Goal: Information Seeking & Learning: Learn about a topic

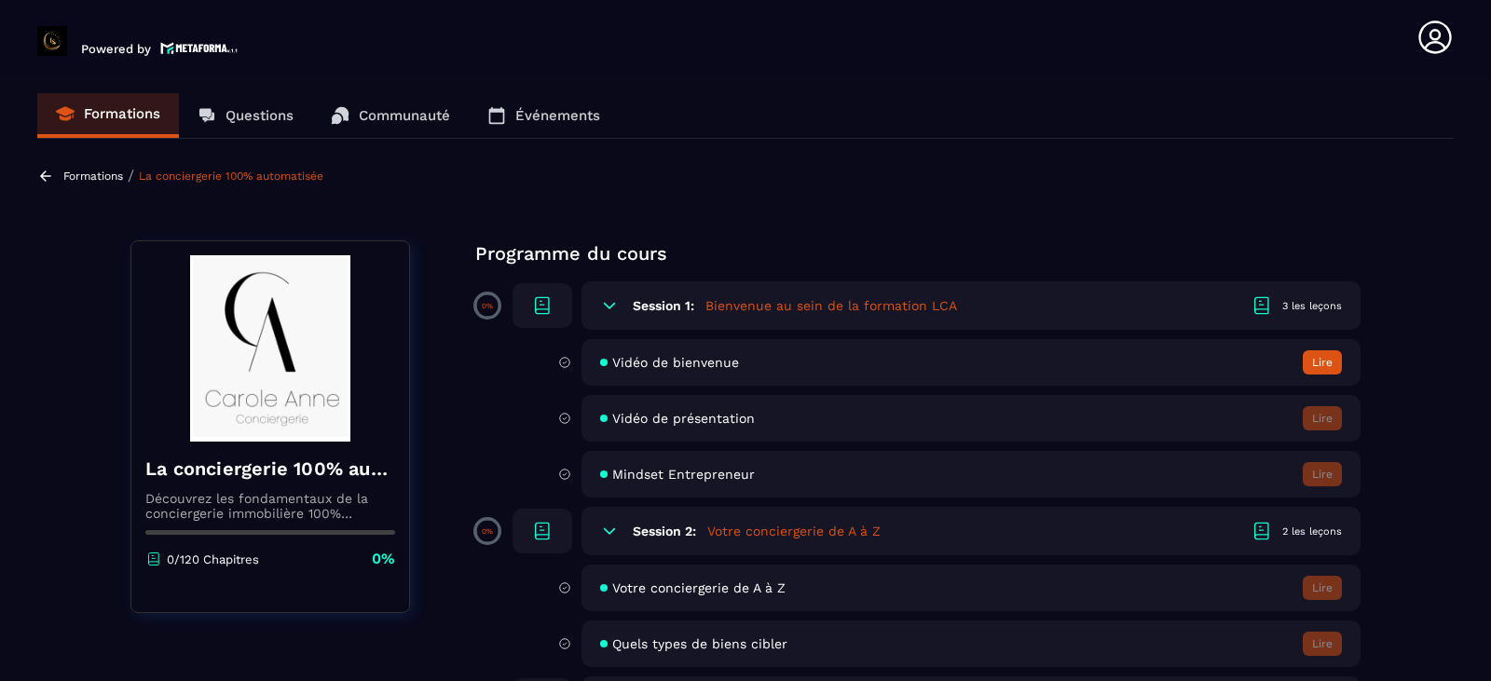
click at [171, 43] on img at bounding box center [199, 48] width 78 height 16
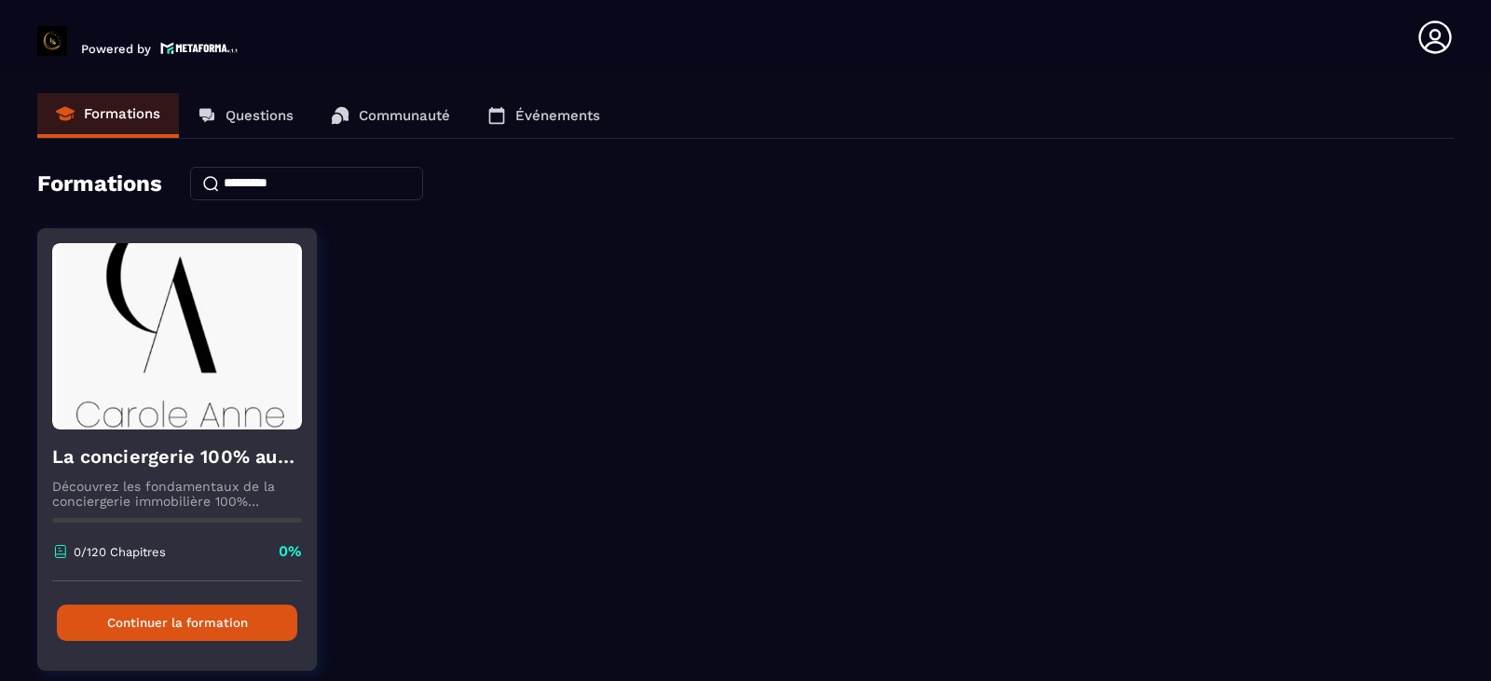
click at [85, 623] on button "Continuer la formation" at bounding box center [177, 623] width 240 height 36
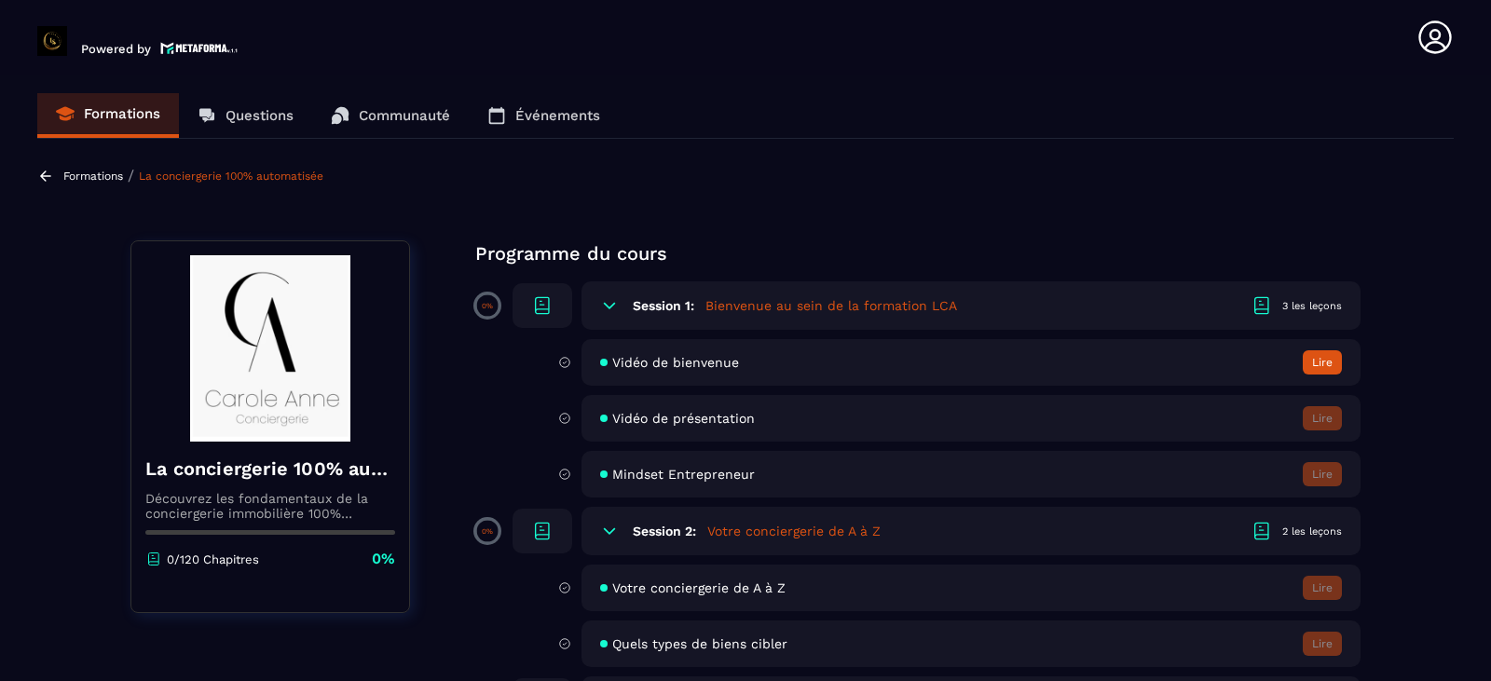
click at [1334, 352] on button "Lire" at bounding box center [1322, 362] width 39 height 24
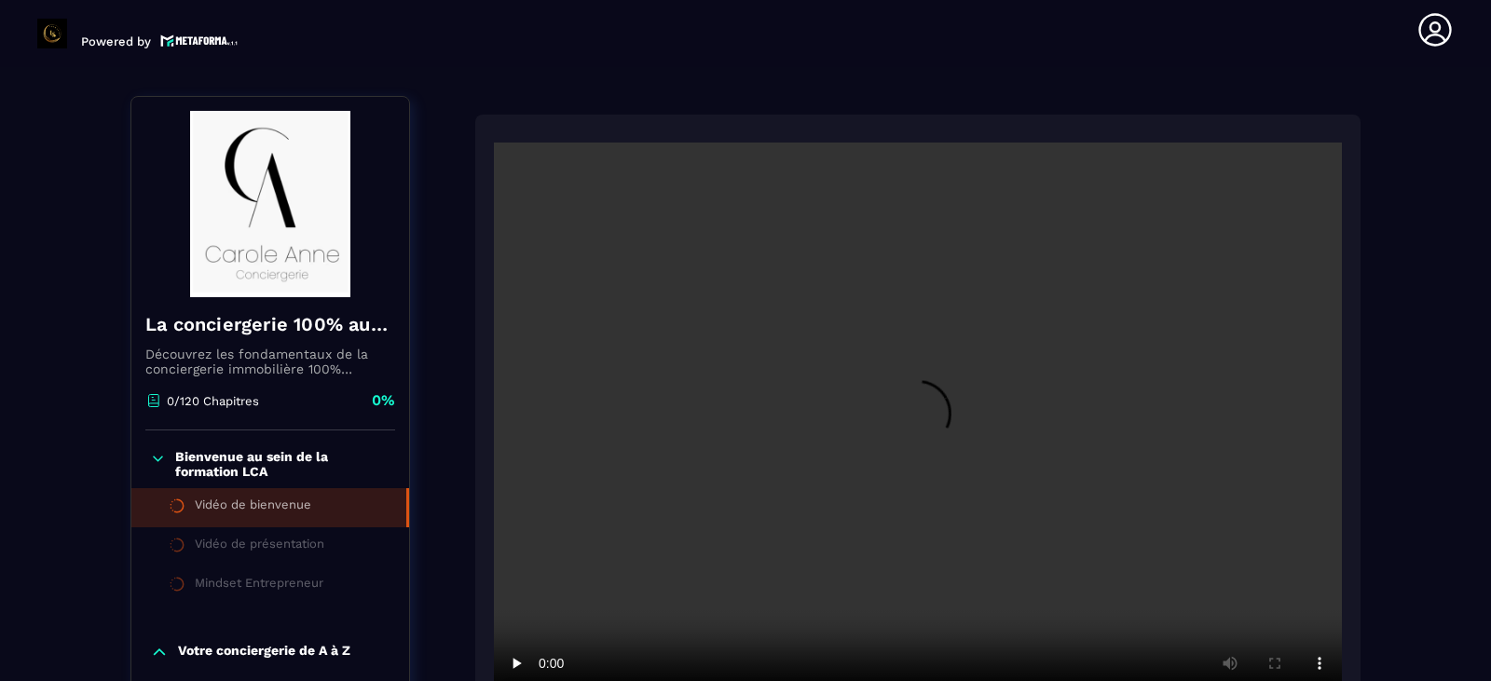
scroll to position [194, 0]
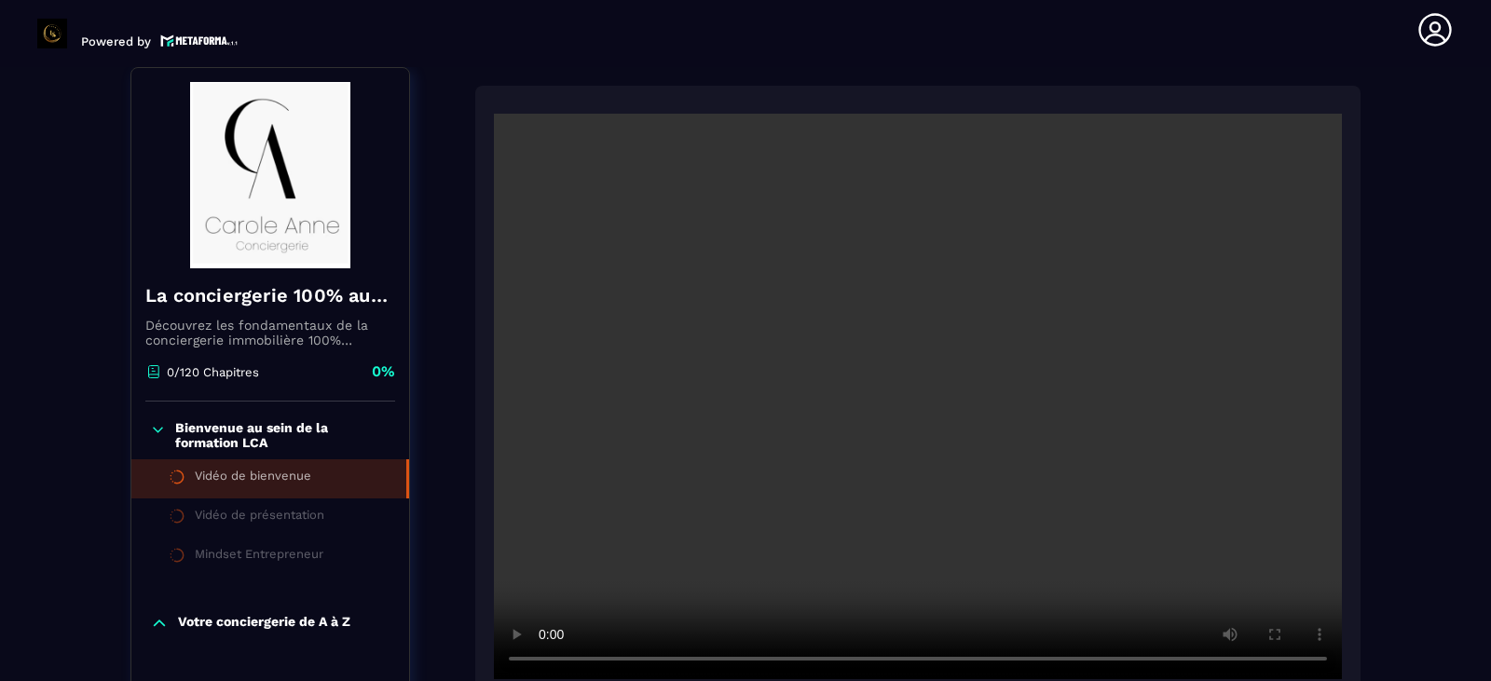
click at [1125, 314] on video at bounding box center [918, 397] width 848 height 566
drag, startPoint x: 410, startPoint y: 485, endPoint x: 415, endPoint y: 559, distance: 74.7
click at [299, 522] on div "Vidéo de présentation" at bounding box center [260, 518] width 130 height 20
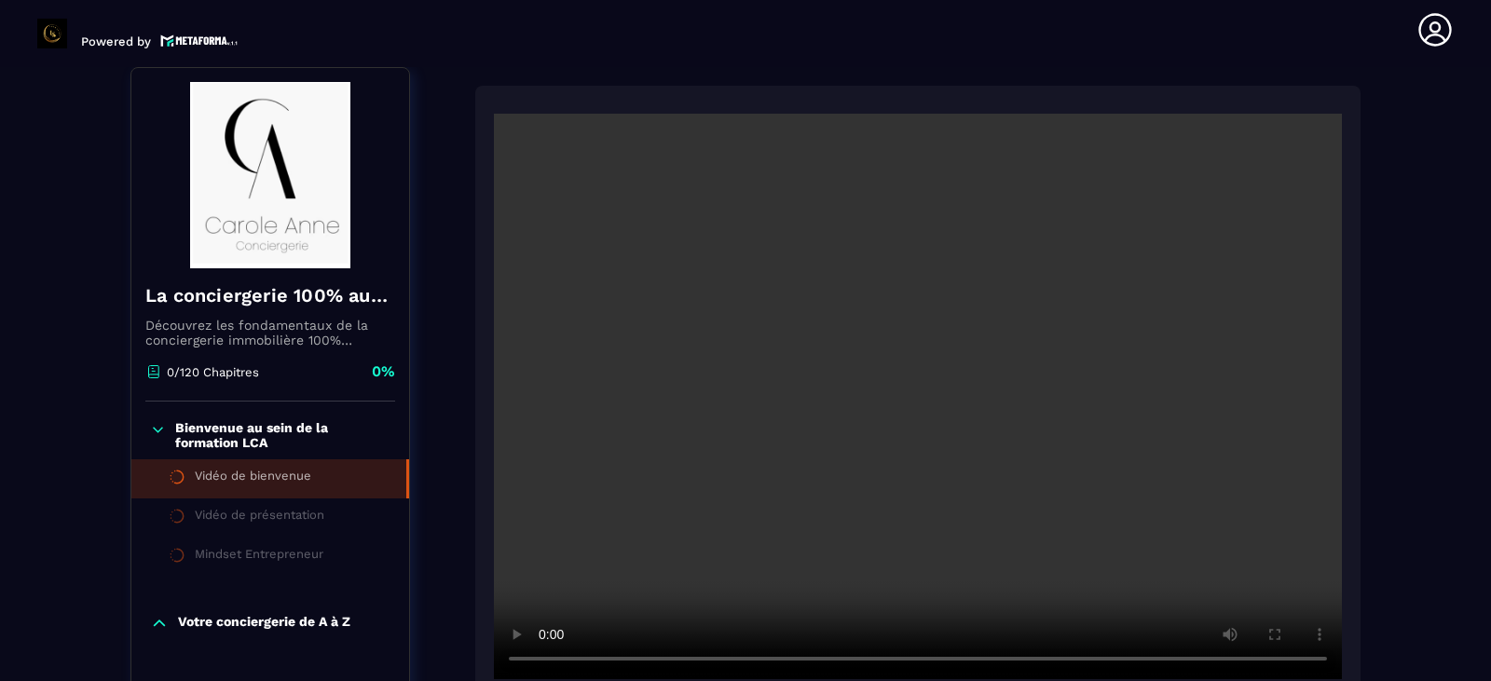
click at [1167, 422] on video at bounding box center [918, 397] width 848 height 566
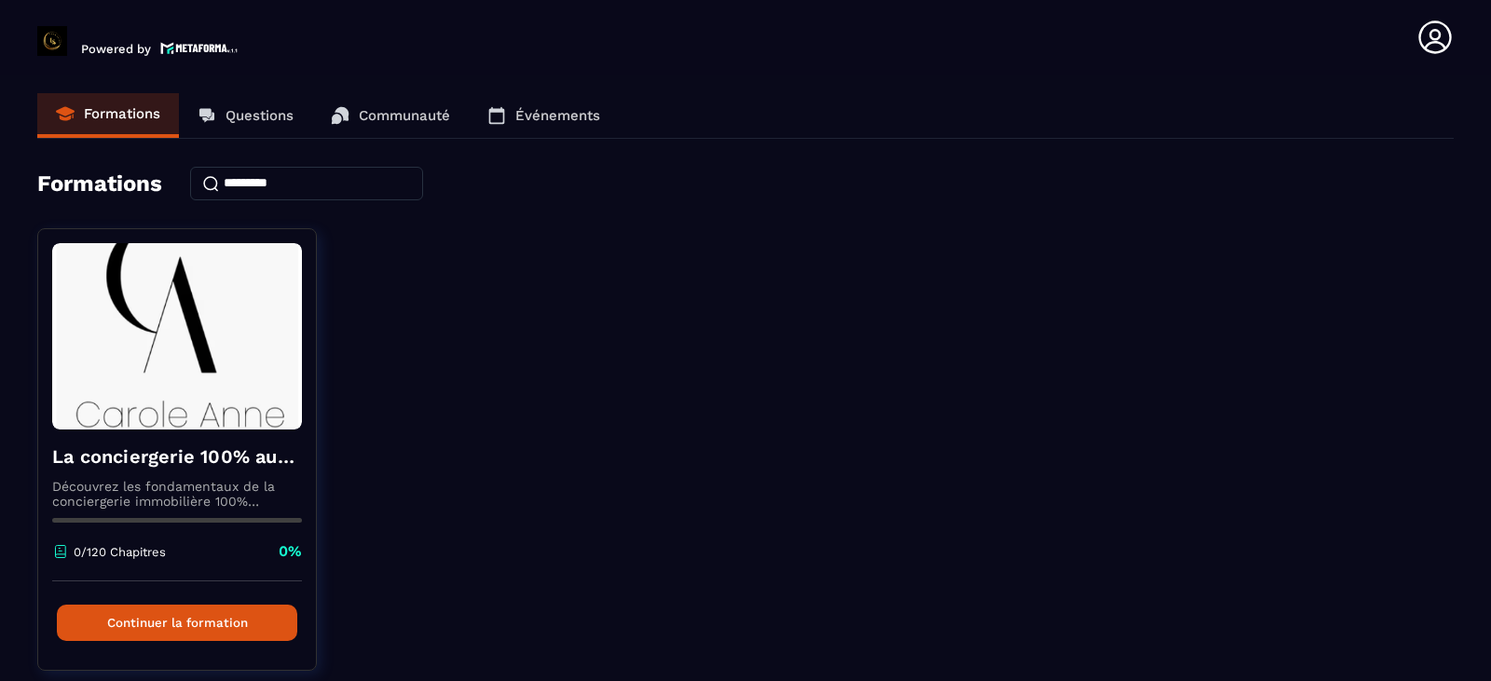
click at [252, 184] on input at bounding box center [306, 184] width 233 height 34
click at [278, 184] on input at bounding box center [306, 184] width 233 height 34
type input "*"
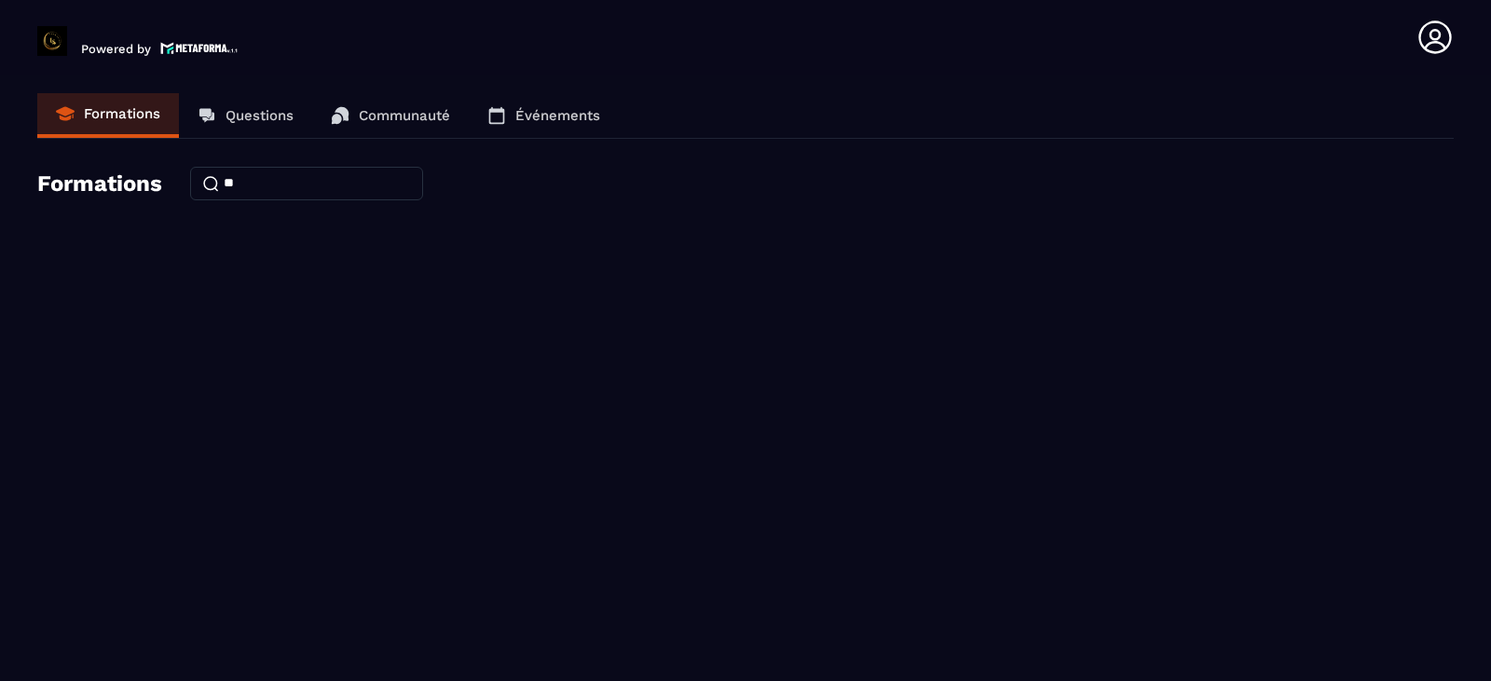
type input "*"
click at [204, 187] on input "**********" at bounding box center [306, 184] width 233 height 34
click at [339, 184] on input "**********" at bounding box center [306, 184] width 233 height 34
type input "*"
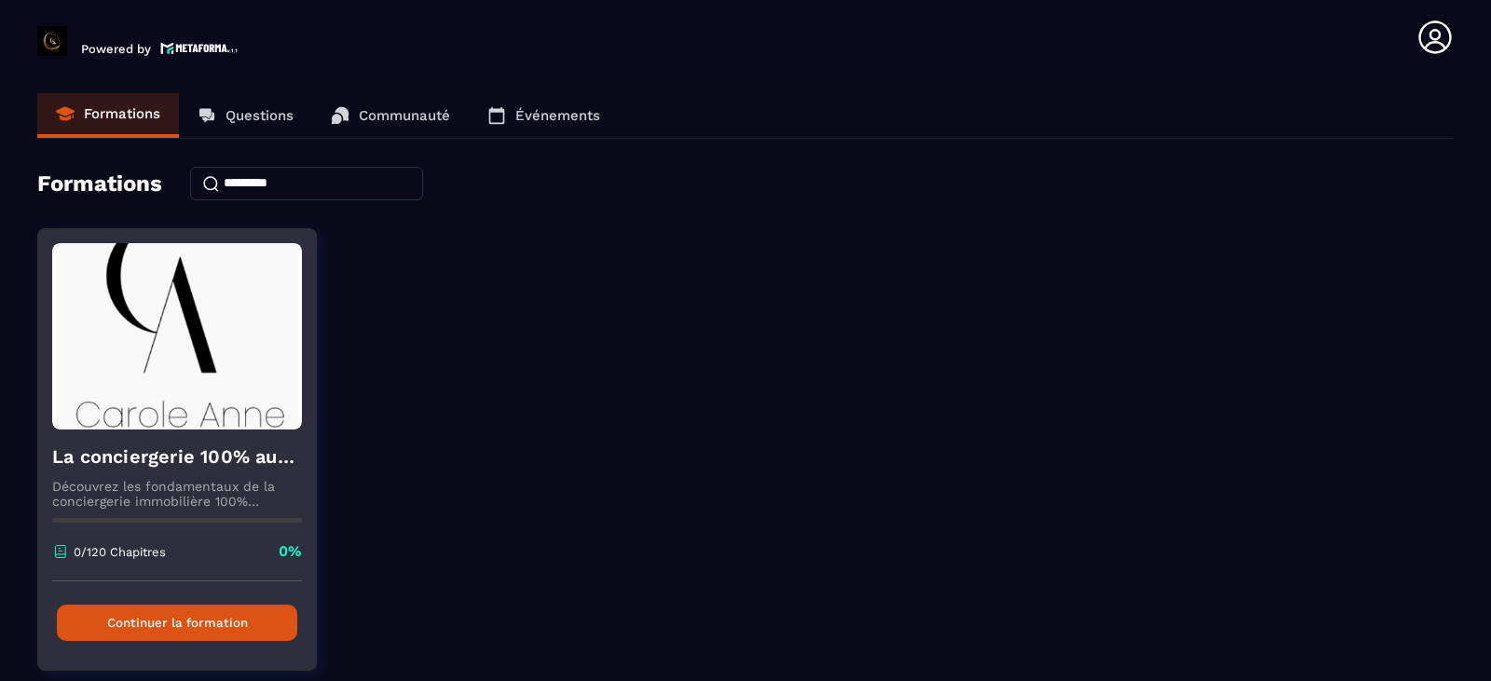
click at [144, 549] on p "0/120 Chapitres" at bounding box center [120, 552] width 92 height 14
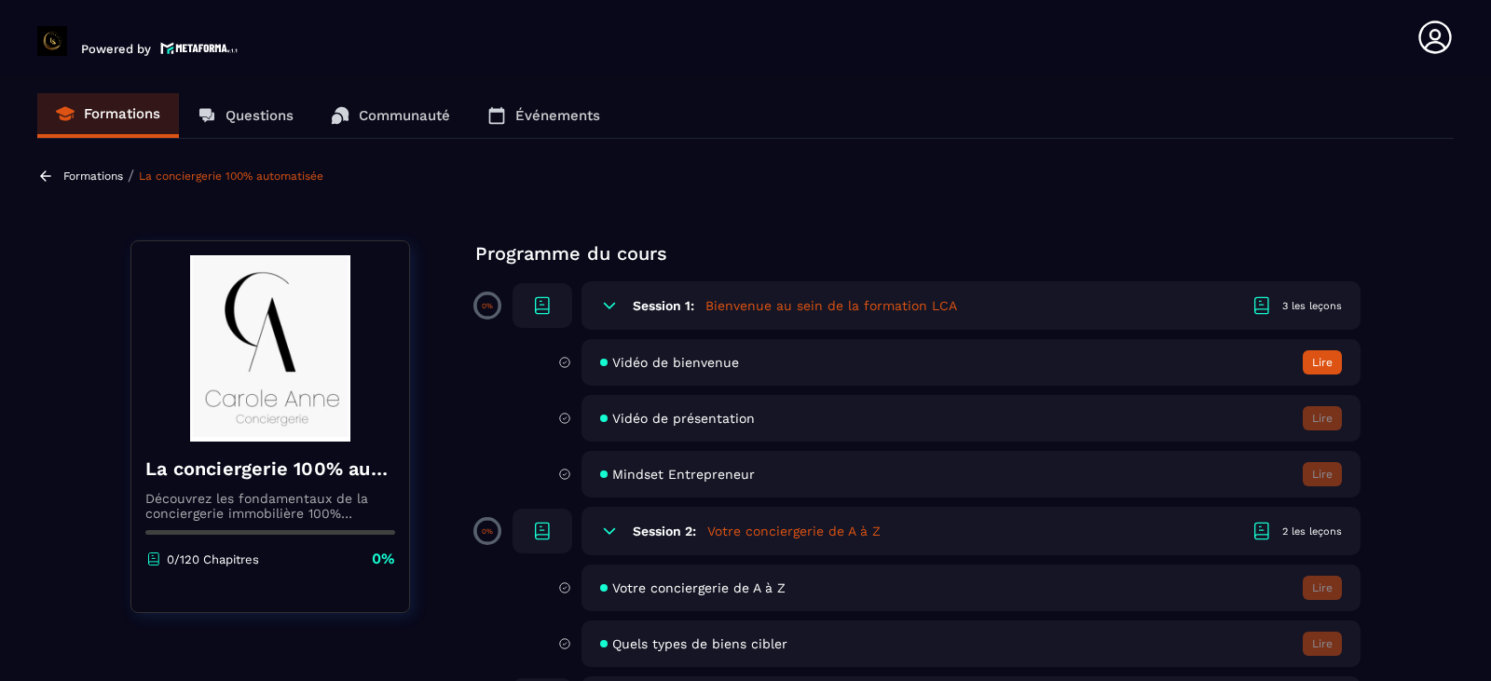
click at [717, 475] on span "Mindset Entrepreneur" at bounding box center [683, 474] width 143 height 15
click at [485, 305] on p "0%" at bounding box center [487, 306] width 11 height 8
click at [1439, 33] on icon at bounding box center [1434, 36] width 33 height 33
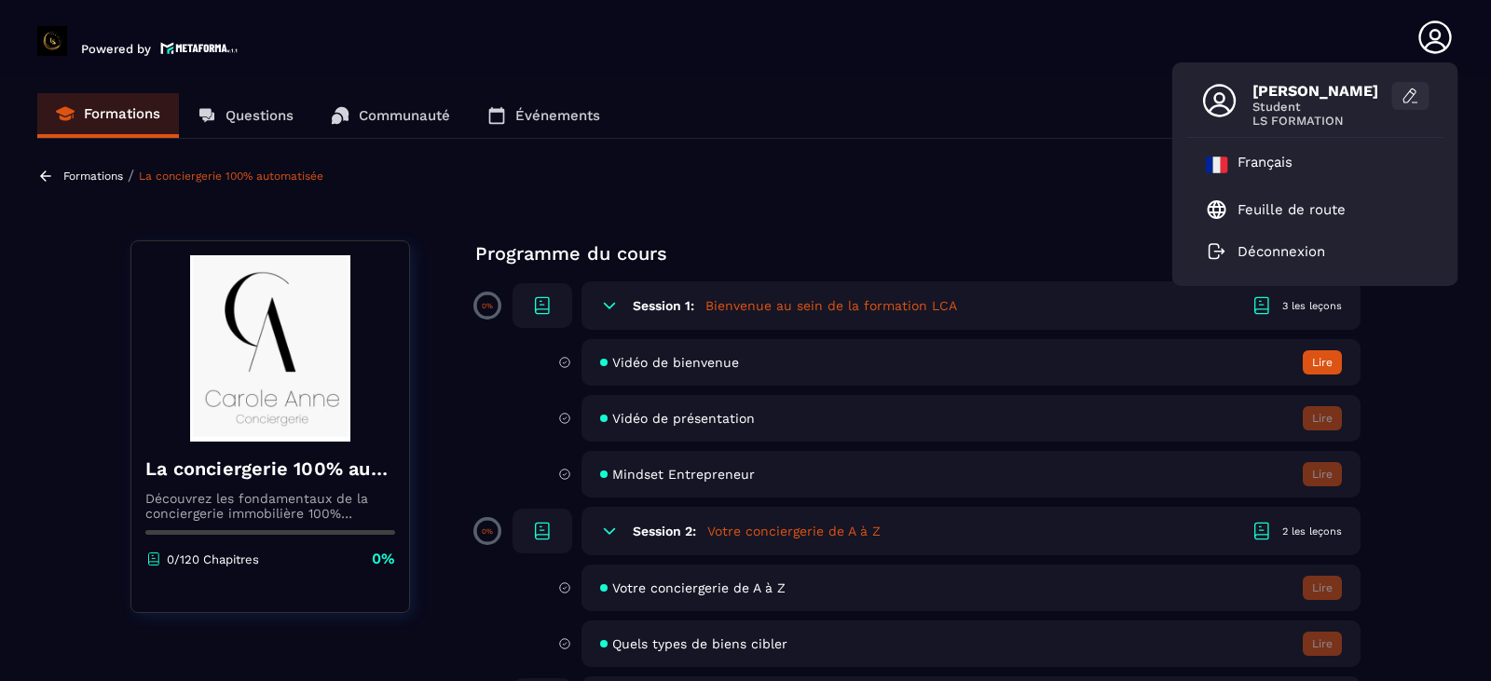
click at [1407, 95] on icon at bounding box center [1409, 96] width 12 height 14
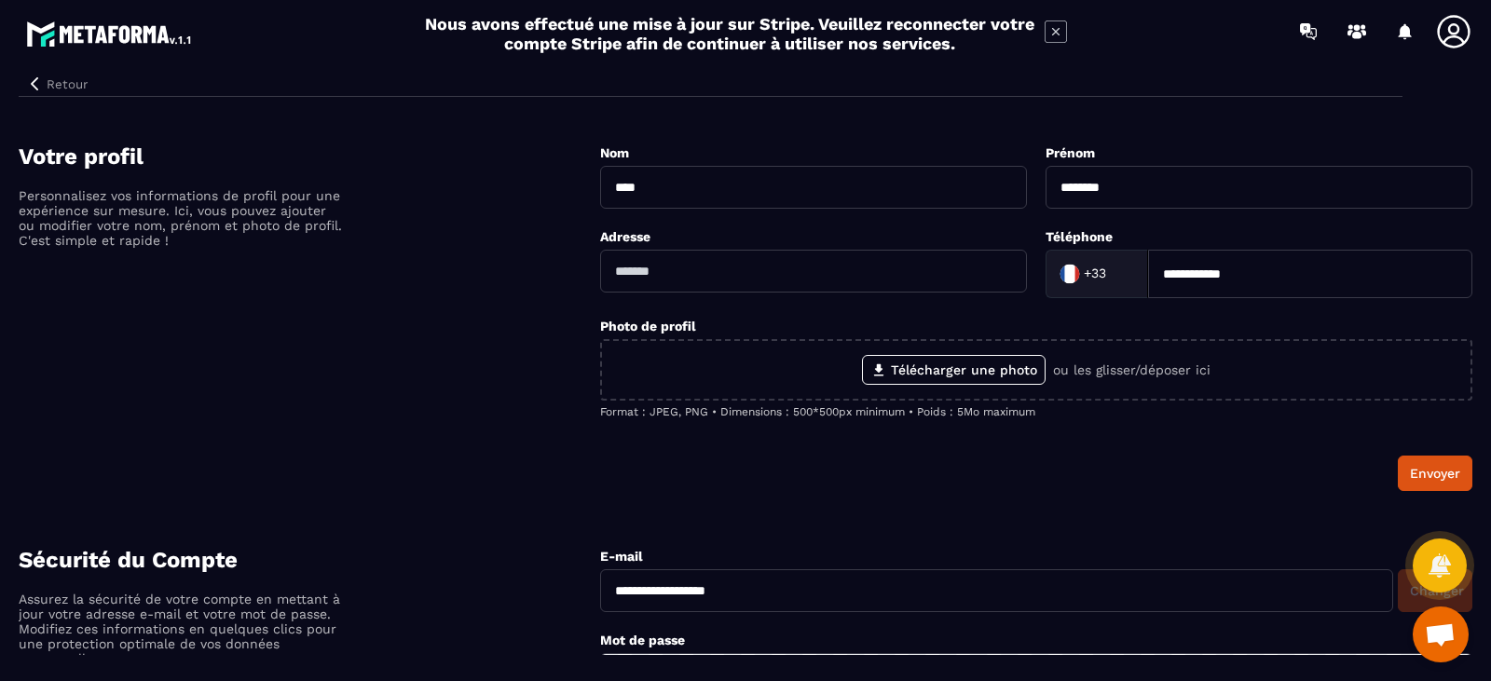
click at [1054, 26] on icon at bounding box center [1055, 31] width 22 height 22
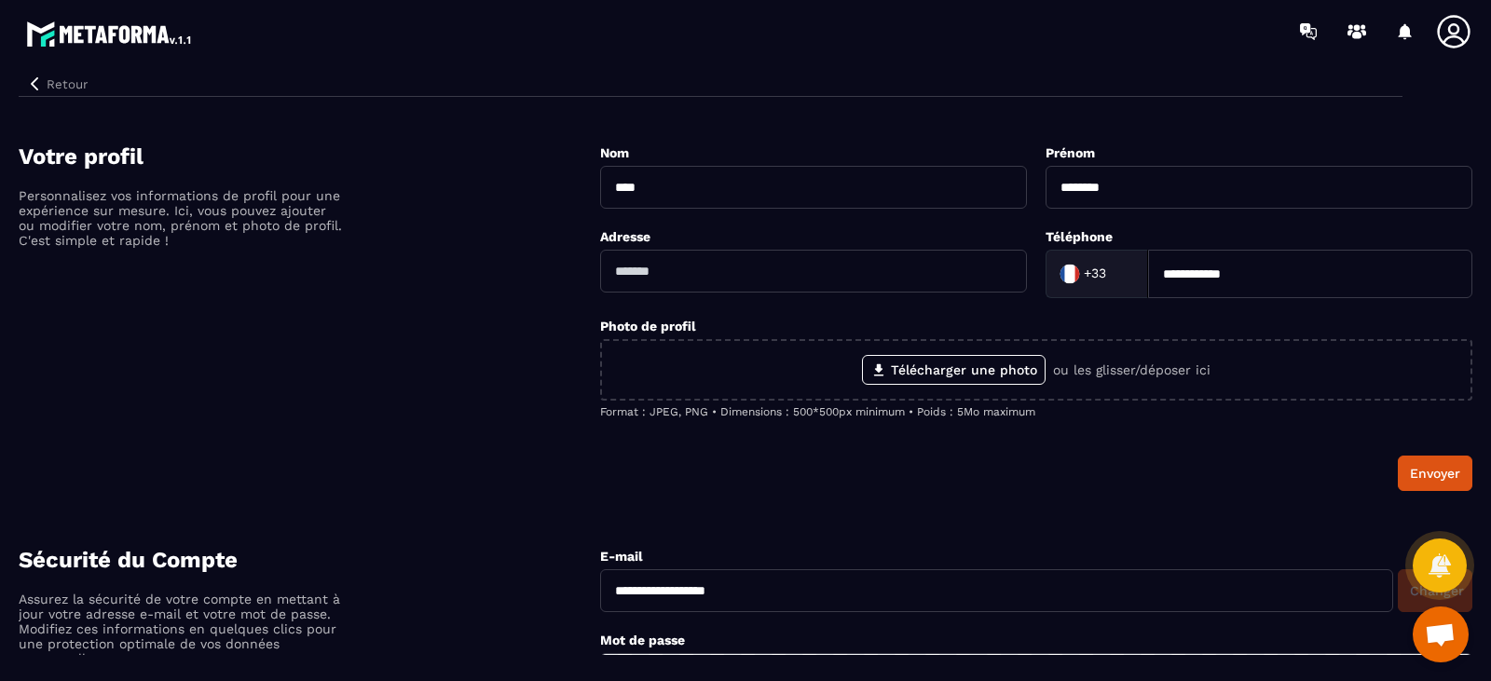
click at [1054, 26] on div at bounding box center [855, 31] width 1272 height 62
click at [1450, 33] on icon at bounding box center [1453, 31] width 33 height 33
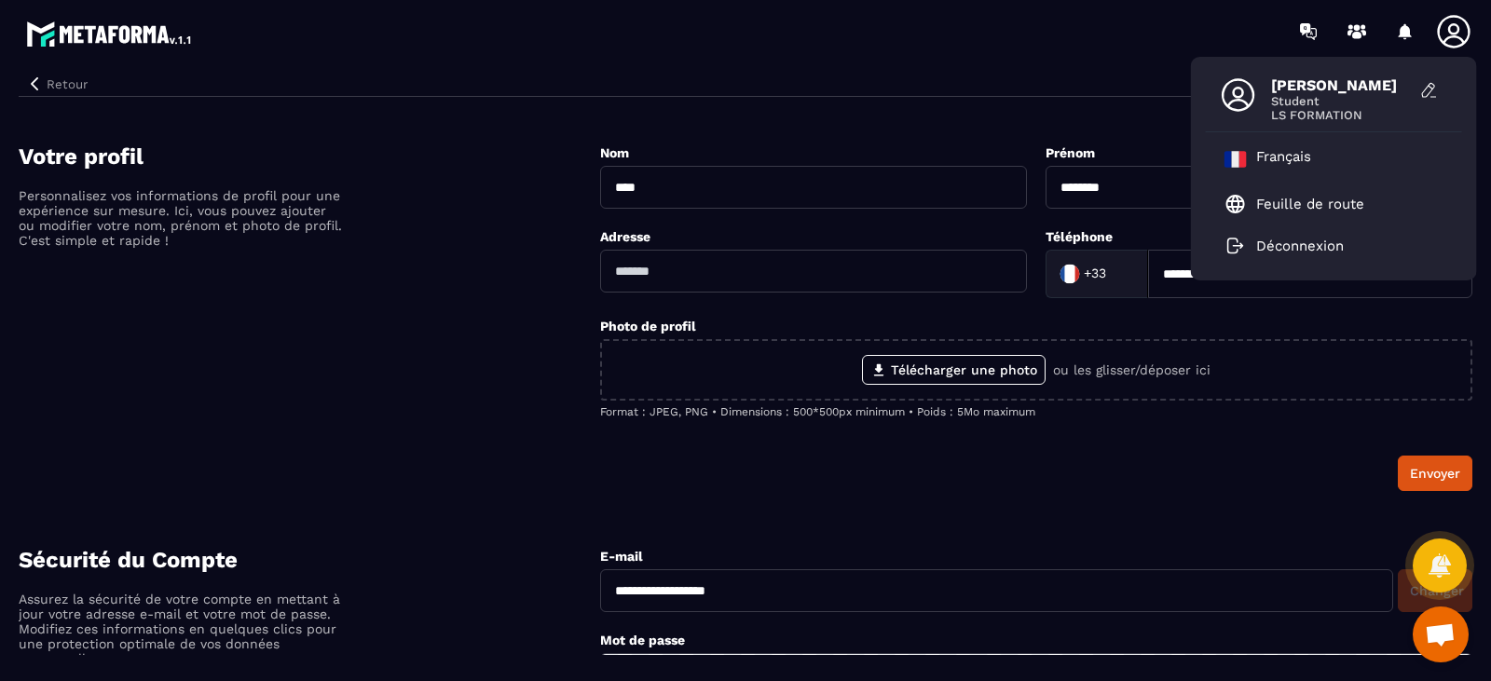
click at [1317, 112] on span "LS FORMATION" at bounding box center [1341, 115] width 140 height 14
click at [1433, 81] on icon at bounding box center [1429, 90] width 19 height 19
click at [1270, 199] on p "Feuille de route" at bounding box center [1310, 204] width 108 height 17
click at [60, 85] on button "Retour" at bounding box center [57, 84] width 76 height 24
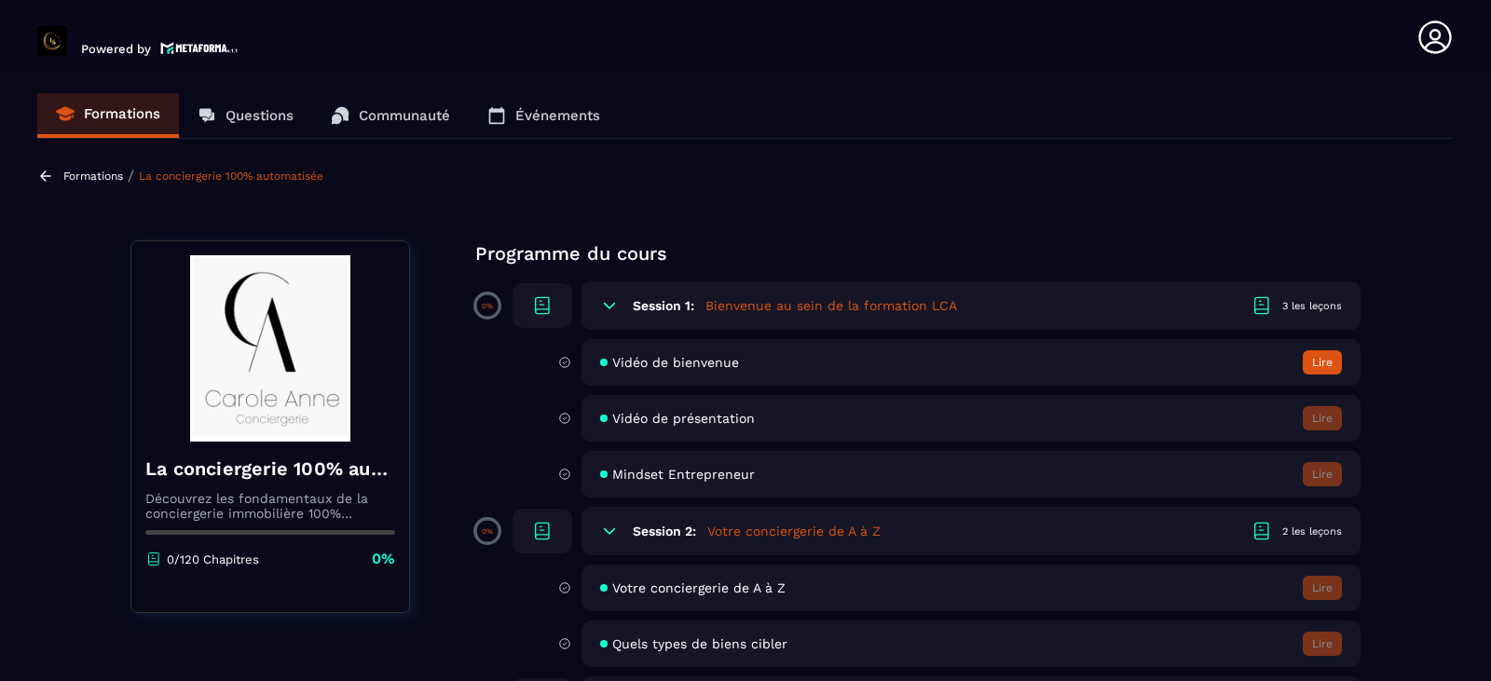
click at [565, 417] on icon at bounding box center [564, 418] width 13 height 17
click at [267, 512] on p "Découvrez les fondamentaux de la conciergerie immobilière 100% automatisée. Cet…" at bounding box center [270, 506] width 250 height 30
click at [537, 522] on icon at bounding box center [542, 531] width 22 height 22
click at [1268, 525] on icon at bounding box center [1261, 530] width 13 height 14
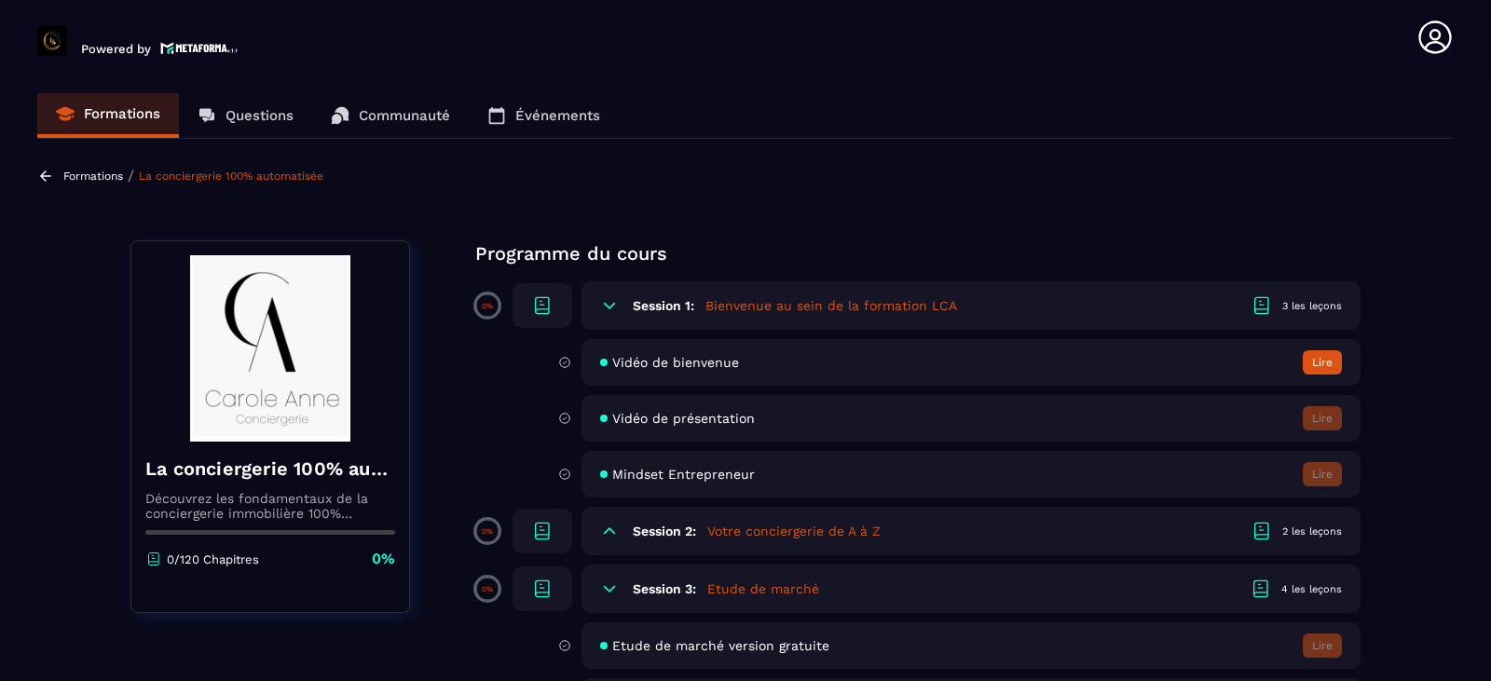
click at [1312, 592] on div "4 les leçons" at bounding box center [1311, 589] width 61 height 14
click at [758, 642] on h5 "Création de logo" at bounding box center [760, 646] width 105 height 19
click at [1263, 649] on icon at bounding box center [1263, 646] width 22 height 22
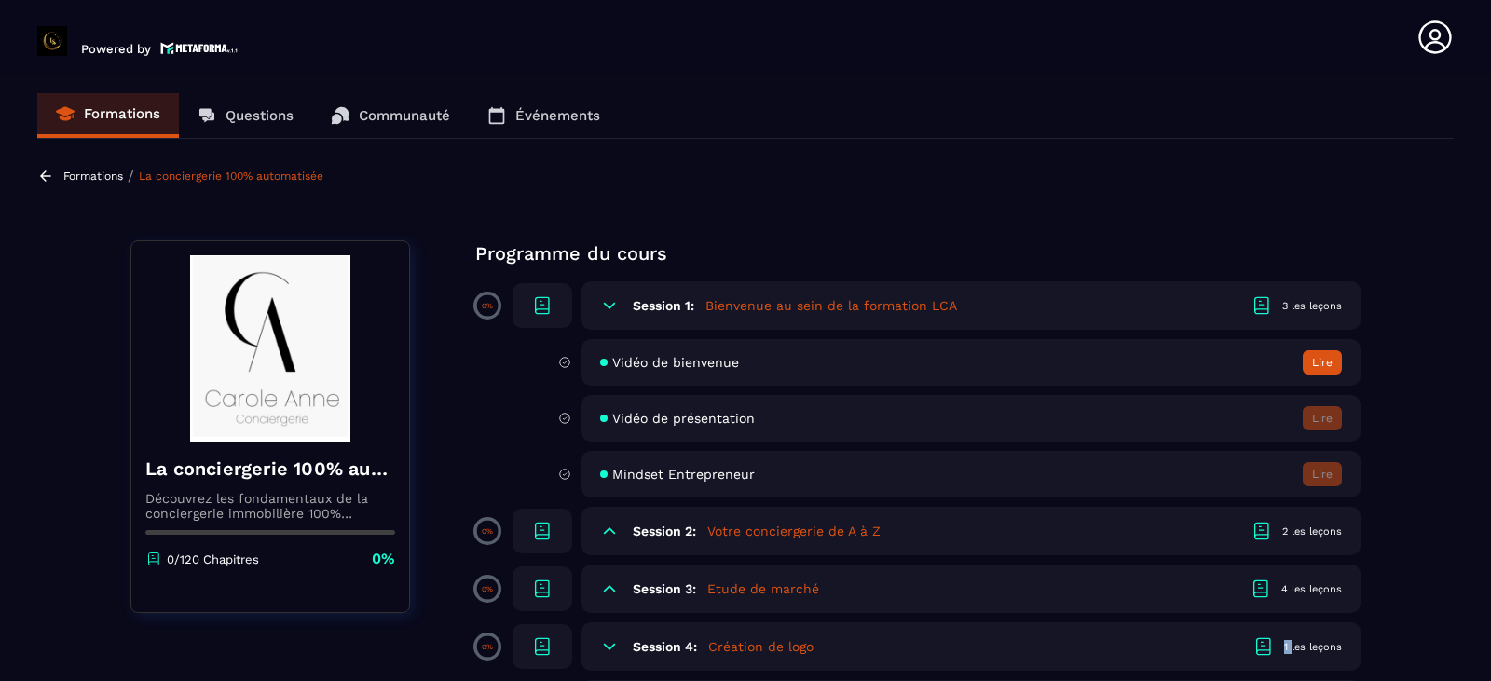
click at [1263, 649] on icon at bounding box center [1263, 646] width 22 height 22
click at [1316, 363] on button "Lire" at bounding box center [1322, 362] width 39 height 24
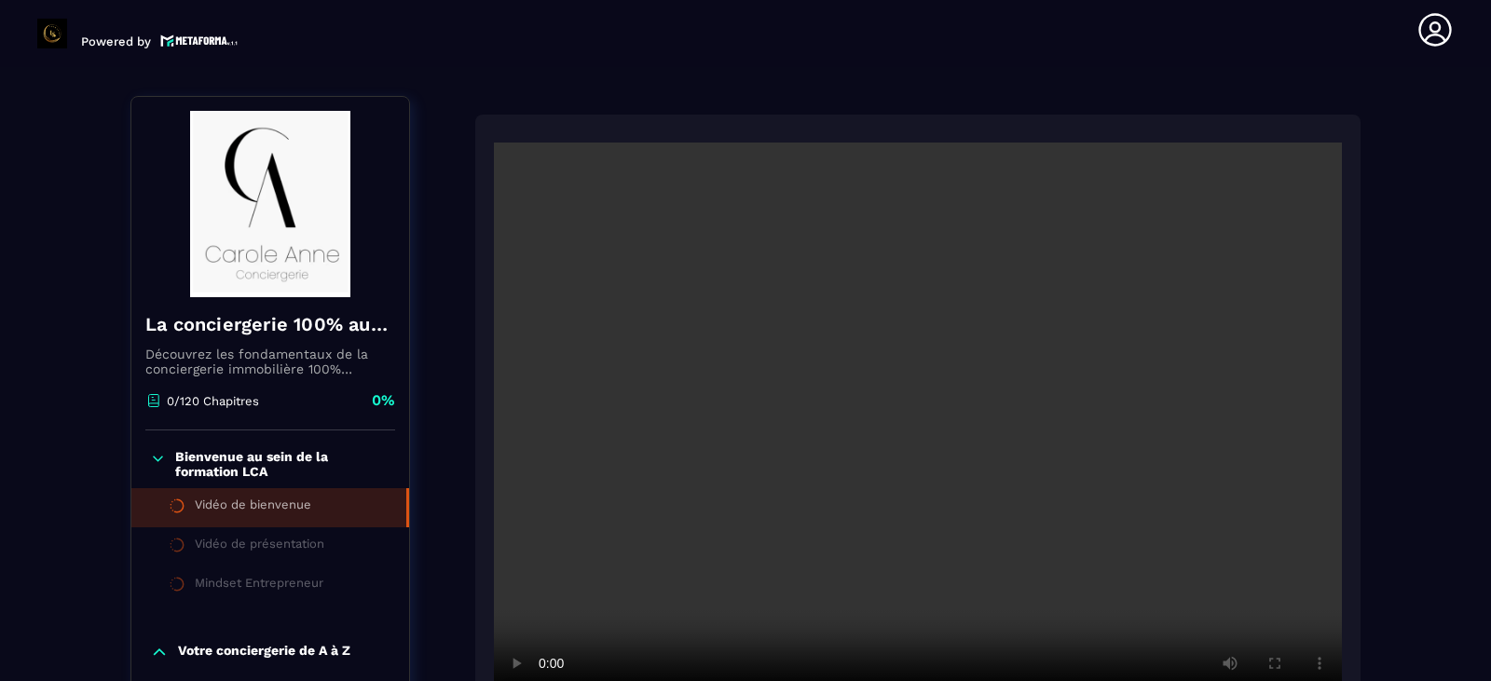
scroll to position [194, 0]
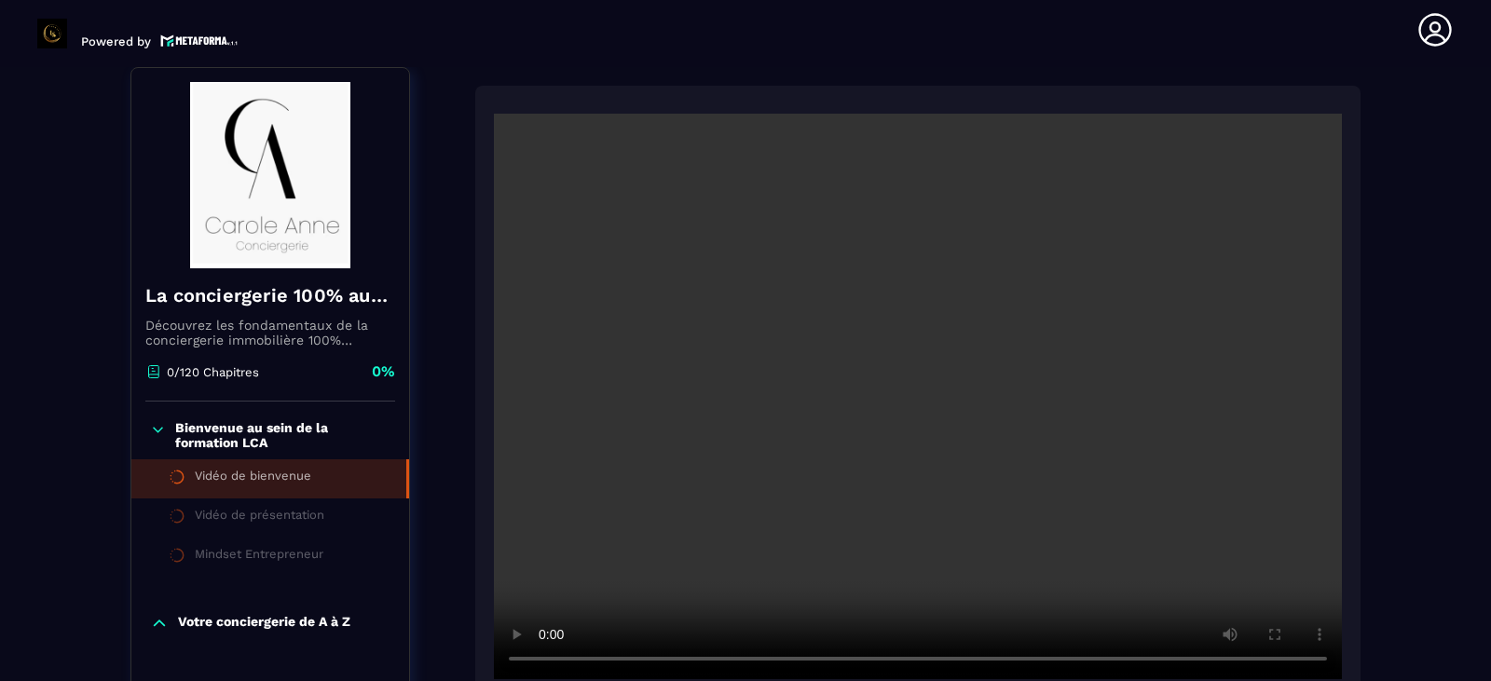
click at [659, 469] on video at bounding box center [918, 397] width 848 height 566
click at [290, 518] on div "Vidéo de présentation" at bounding box center [260, 518] width 130 height 20
